Goal: Information Seeking & Learning: Learn about a topic

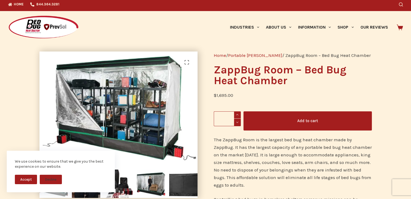
scroll to position [1, 0]
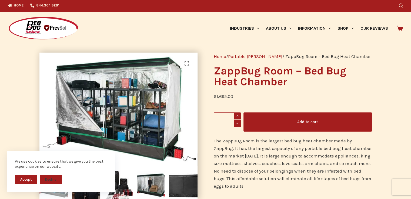
click at [341, 149] on p "The ZappBug Room is the largest bed bug heat chamber made by ZappBug. It has th…" at bounding box center [293, 163] width 158 height 53
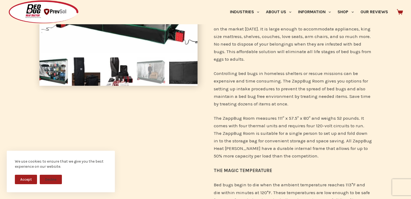
scroll to position [131, 0]
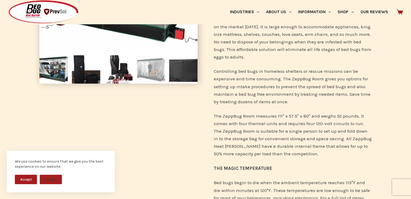
drag, startPoint x: 415, startPoint y: 49, endPoint x: 413, endPoint y: 62, distance: 13.3
click at [137, 70] on img at bounding box center [151, 69] width 28 height 28
click at [65, 63] on img at bounding box center [53, 69] width 28 height 28
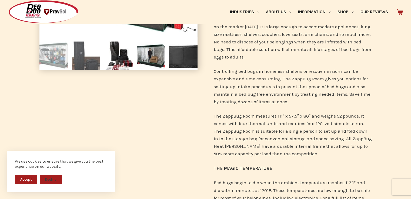
click at [79, 59] on img at bounding box center [86, 56] width 28 height 28
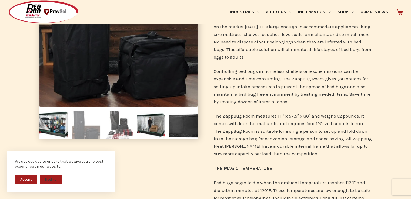
click at [115, 115] on img at bounding box center [118, 125] width 28 height 28
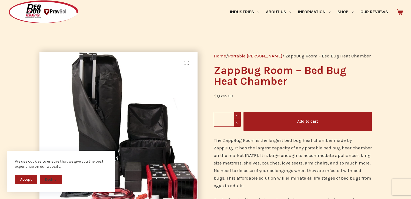
scroll to position [0, 0]
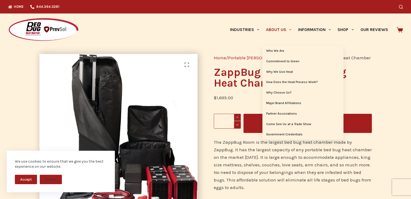
click at [289, 36] on link "About Us" at bounding box center [278, 30] width 32 height 32
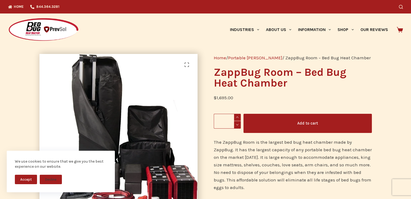
drag, startPoint x: 289, startPoint y: 36, endPoint x: 412, endPoint y: 78, distance: 129.6
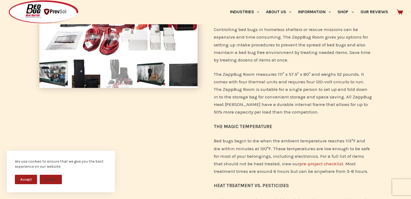
scroll to position [174, 0]
